Goal: Transaction & Acquisition: Purchase product/service

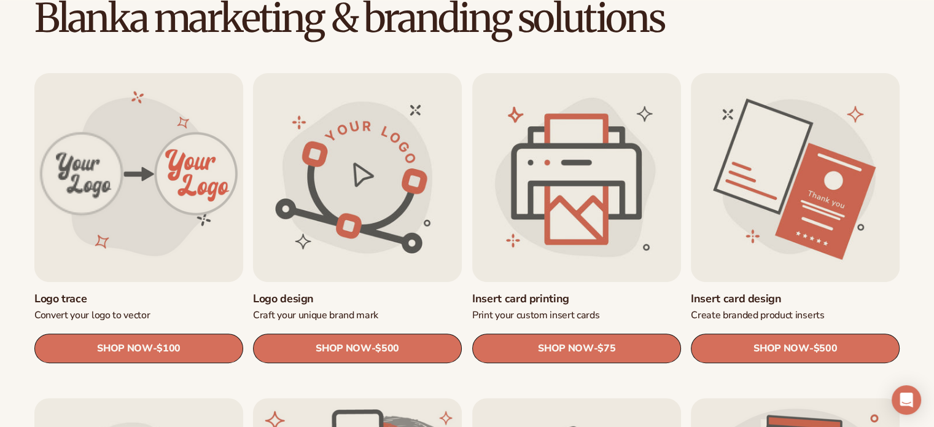
scroll to position [361, 0]
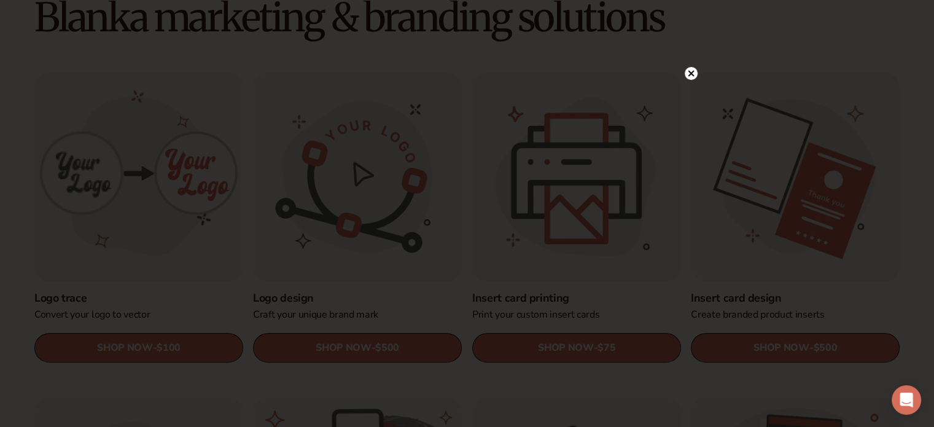
click at [689, 78] on circle at bounding box center [691, 73] width 13 height 13
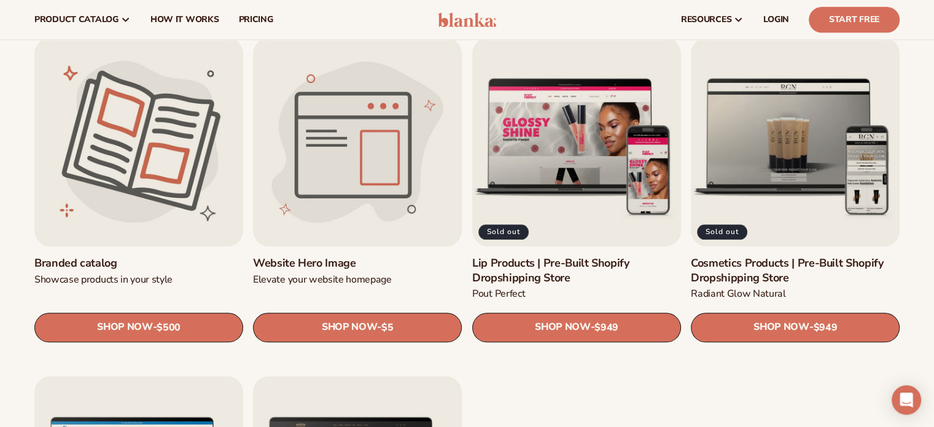
scroll to position [1365, 0]
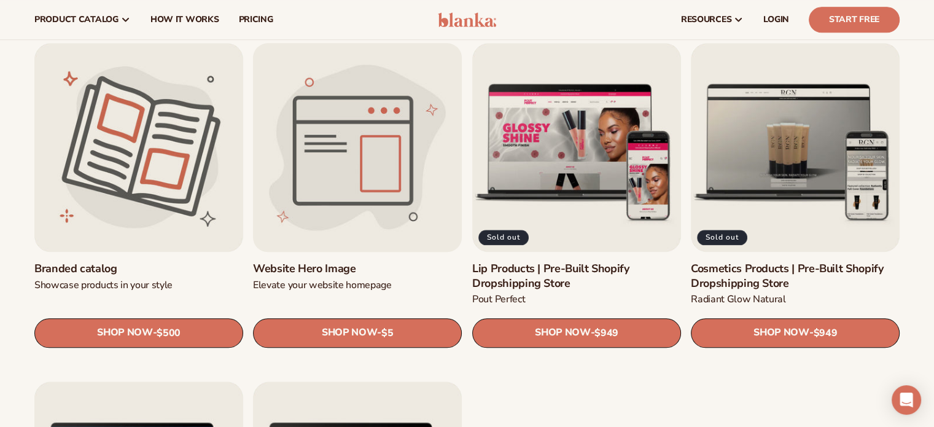
click at [388, 262] on link "Website Hero Image" at bounding box center [357, 269] width 209 height 14
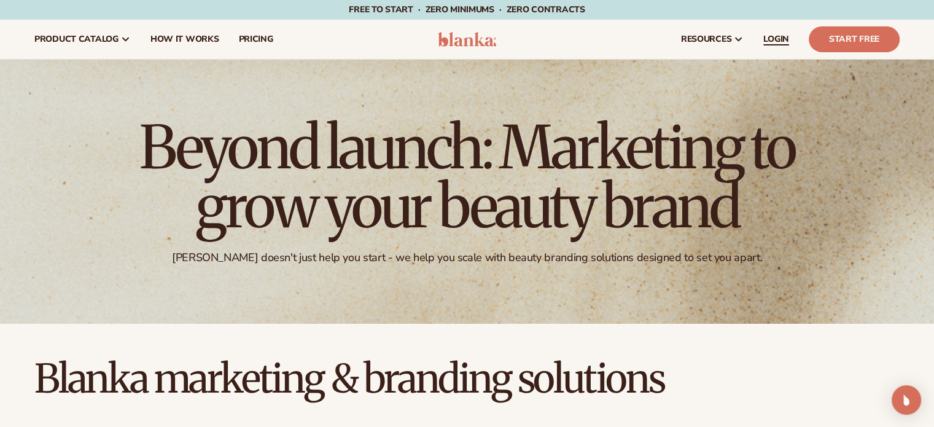
click at [783, 37] on span "LOGIN" at bounding box center [777, 39] width 26 height 10
